Goal: Navigation & Orientation: Find specific page/section

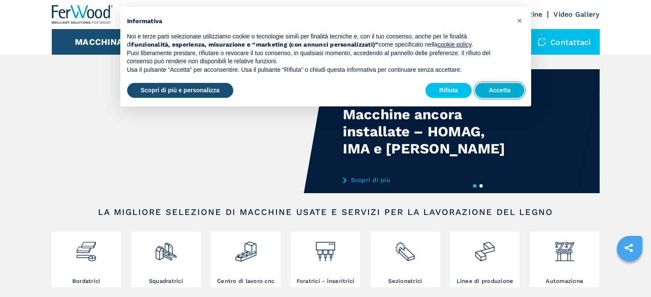
scroll to position [43, 0]
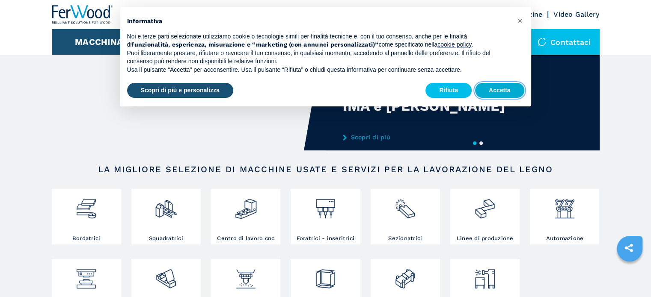
click at [497, 94] on button "Accetta" at bounding box center [499, 90] width 49 height 15
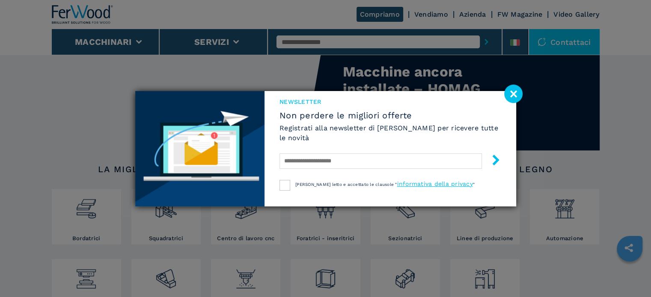
click at [512, 95] on image at bounding box center [513, 94] width 18 height 18
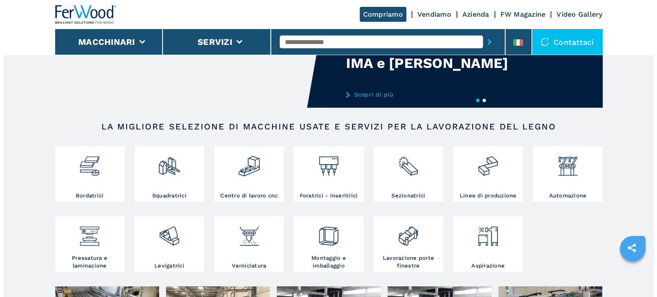
scroll to position [128, 0]
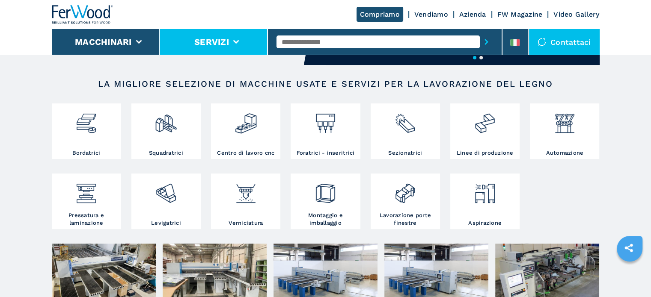
click at [229, 44] on li "Servizi" at bounding box center [214, 42] width 108 height 26
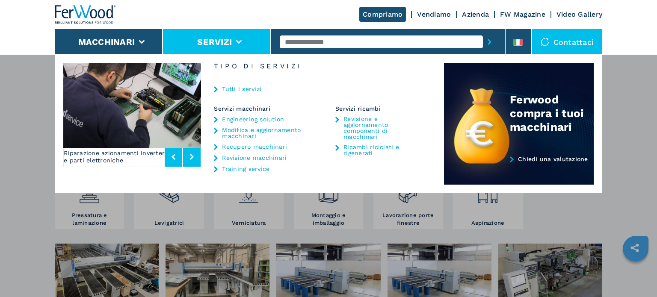
click at [375, 144] on link "Ricambi riciclati e rigenerati" at bounding box center [383, 150] width 80 height 12
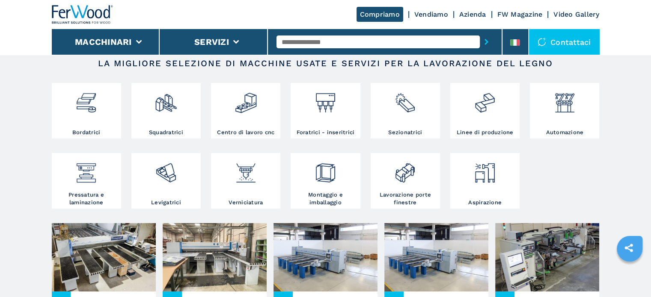
scroll to position [110, 0]
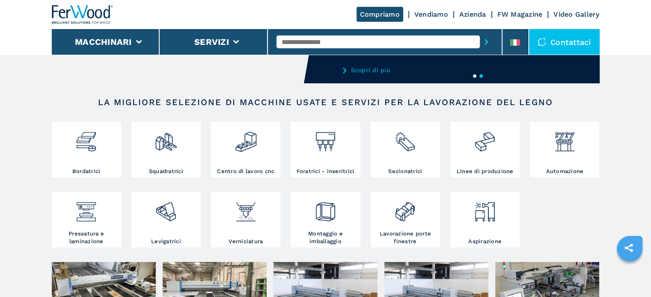
click at [436, 16] on link "Vendiamo" at bounding box center [431, 14] width 34 height 8
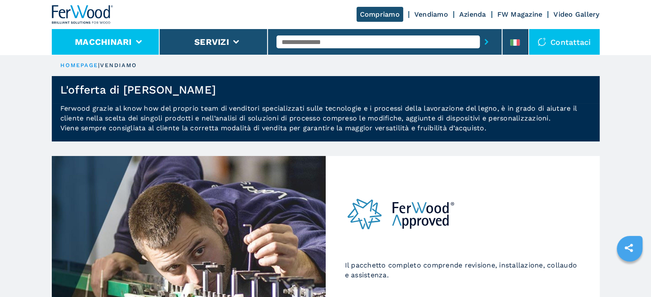
click at [142, 46] on li "Macchinari" at bounding box center [106, 42] width 108 height 26
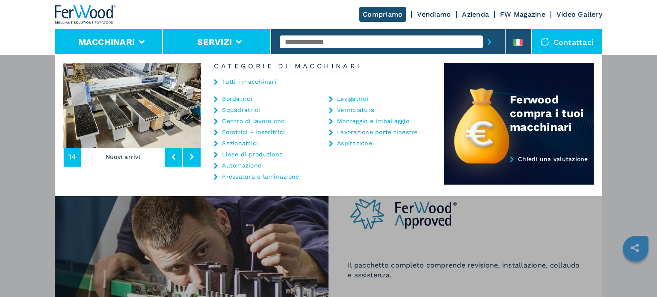
click at [243, 40] on li "Servizi" at bounding box center [217, 42] width 108 height 26
